Goal: Communication & Community: Answer question/provide support

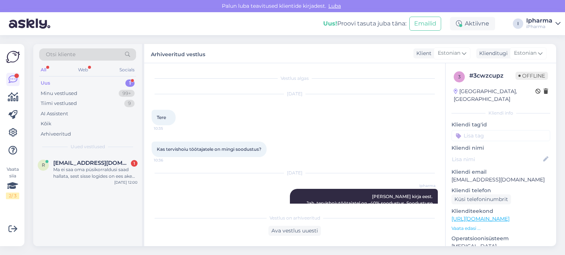
scroll to position [42, 0]
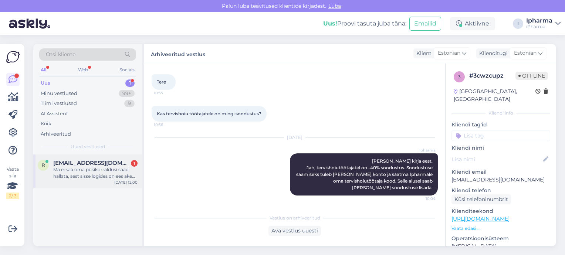
click at [84, 169] on div "Ma ei saa oma püsikorraldusi saad hallata, sest sisse logides on ees aken Isiku…" at bounding box center [95, 172] width 84 height 13
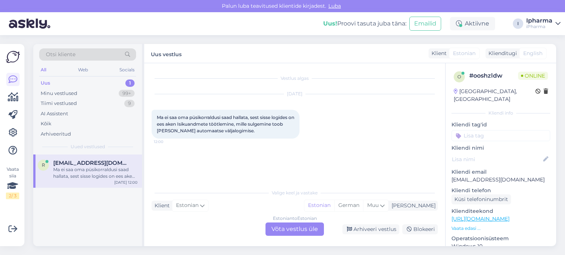
click at [304, 230] on div "Estonian to Estonian Võta vestlus üle" at bounding box center [294, 229] width 58 height 13
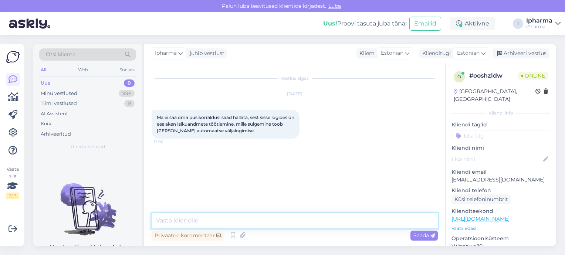
click at [274, 217] on textarea at bounding box center [295, 221] width 286 height 16
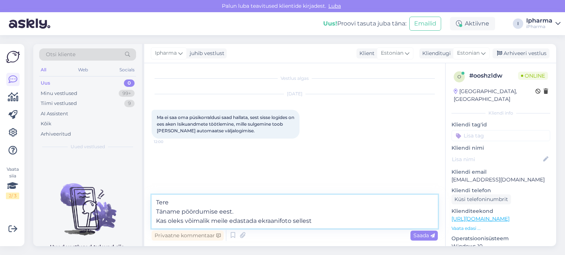
type textarea "Tere Täname pöördumise eest. Kas oleks võimalik meile edastada ekraanifoto sell…"
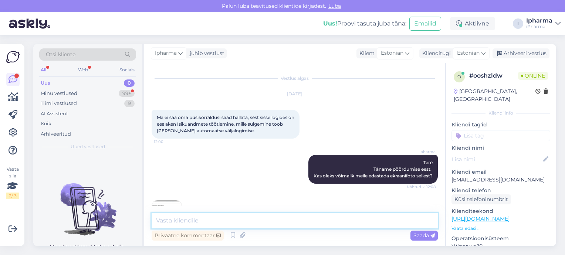
scroll to position [32, 0]
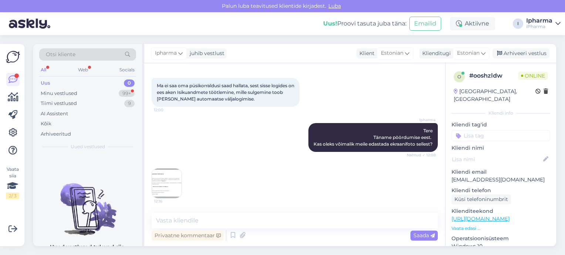
click at [162, 182] on img at bounding box center [167, 184] width 30 height 30
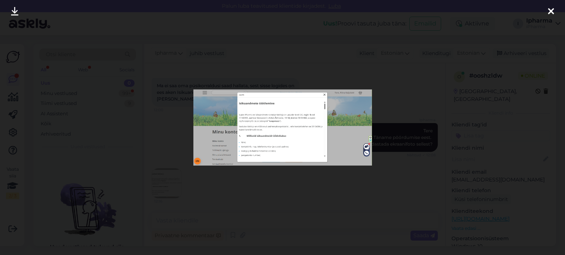
click at [552, 11] on icon at bounding box center [551, 12] width 6 height 10
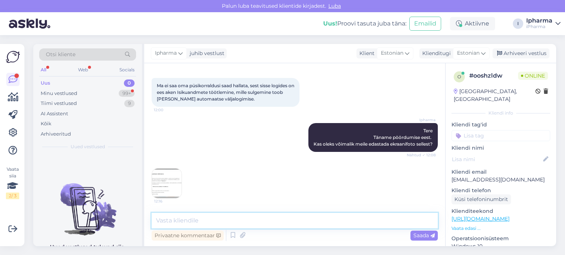
click at [223, 218] on textarea at bounding box center [295, 221] width 286 height 16
type textarea "Täname. Saadame selle koheselt ITle uurimiseks."
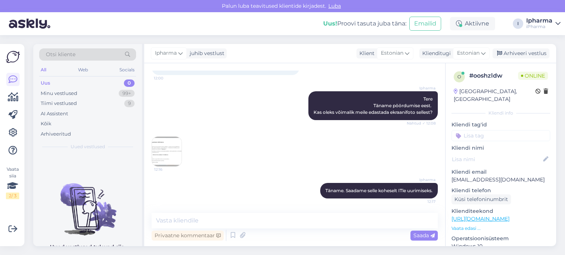
click at [171, 151] on img at bounding box center [167, 152] width 30 height 30
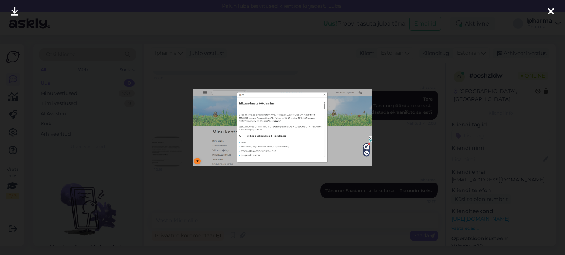
click at [549, 13] on icon at bounding box center [551, 12] width 6 height 10
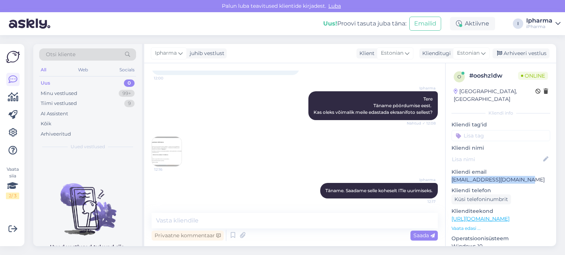
drag, startPoint x: 519, startPoint y: 172, endPoint x: 451, endPoint y: 172, distance: 67.7
click at [451, 176] on p "riina.kaljulaid@gmail.com" at bounding box center [500, 180] width 99 height 8
copy p "riina.kaljulaid@gmail.com"
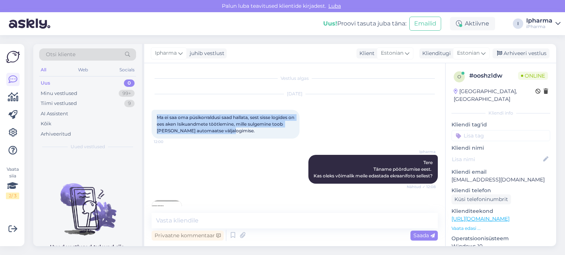
drag, startPoint x: 155, startPoint y: 115, endPoint x: 250, endPoint y: 132, distance: 95.8
click at [250, 132] on div "Ma ei saa oma püsikorraldusi saad hallata, sest sisse logides on ees aken Isiku…" at bounding box center [226, 124] width 148 height 29
copy span "Ma ei saa oma püsikorraldusi saad hallata, sest sisse logides on ees aken Isiku…"
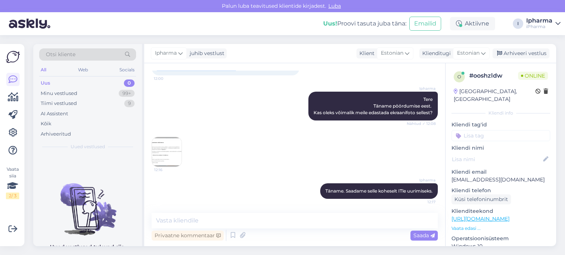
scroll to position [64, 0]
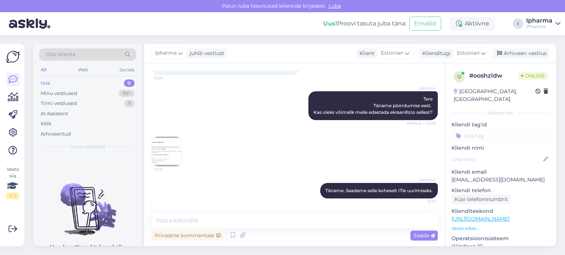
click at [172, 149] on img at bounding box center [167, 152] width 30 height 30
